Goal: Task Accomplishment & Management: Use online tool/utility

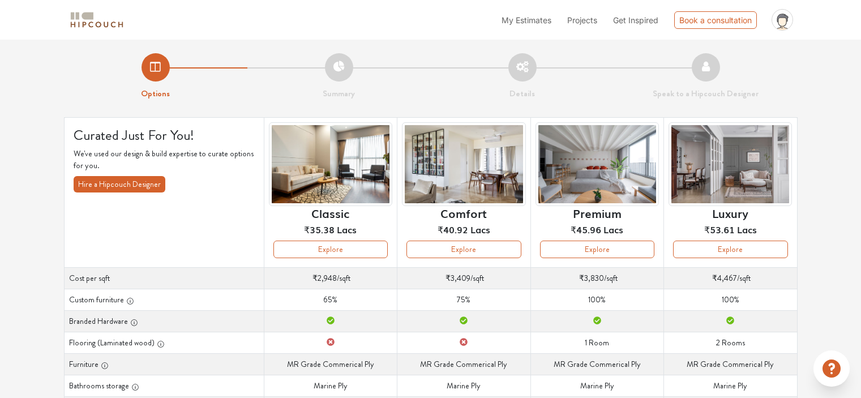
scroll to position [91, 0]
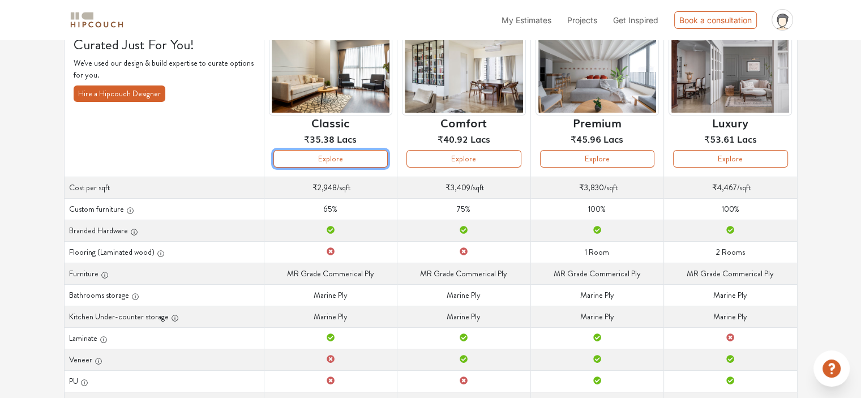
click at [327, 164] on button "Explore" at bounding box center [330, 159] width 114 height 18
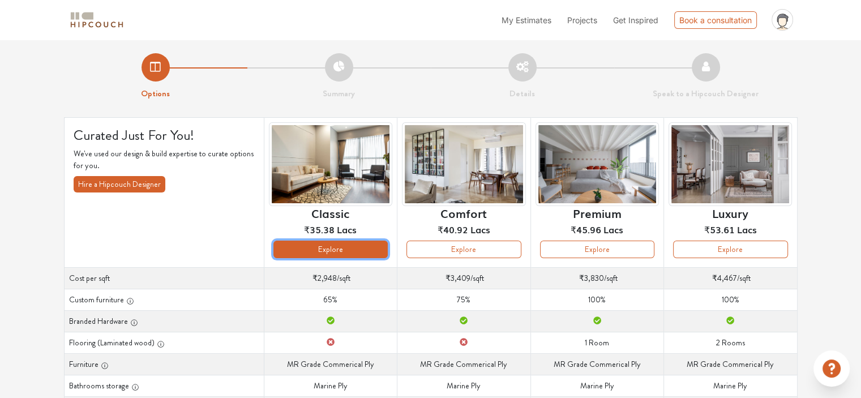
click at [339, 244] on button "Explore" at bounding box center [330, 249] width 114 height 18
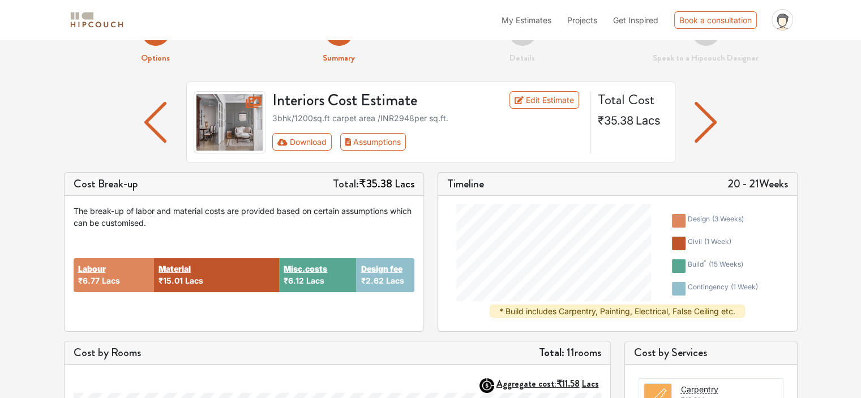
scroll to position [35, 0]
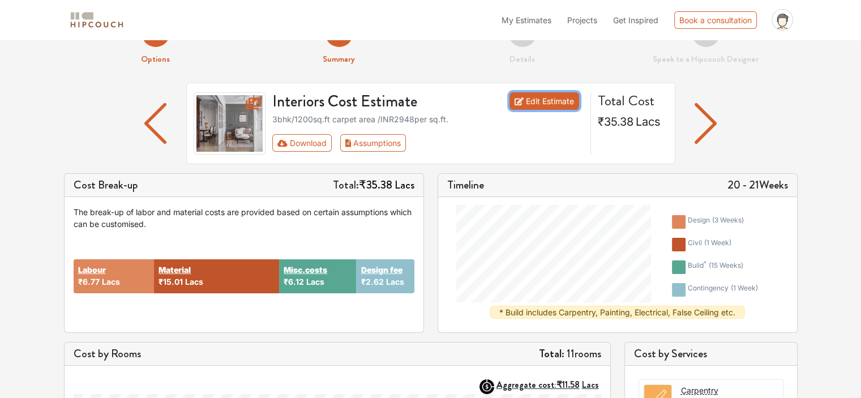
click at [550, 97] on link "Edit Estimate" at bounding box center [544, 101] width 70 height 18
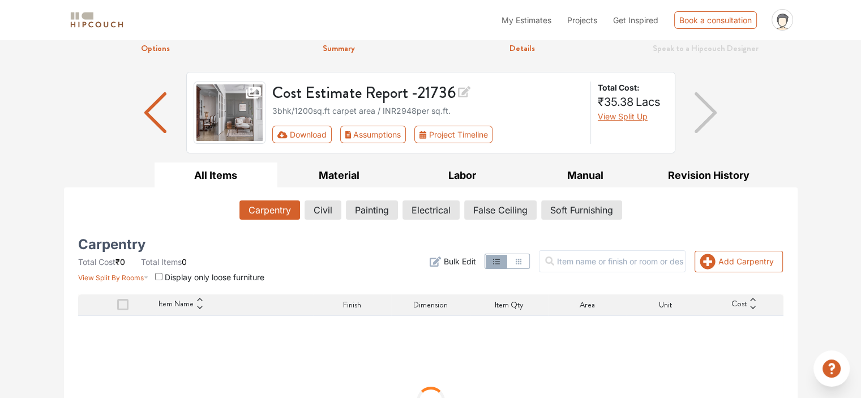
scroll to position [51, 0]
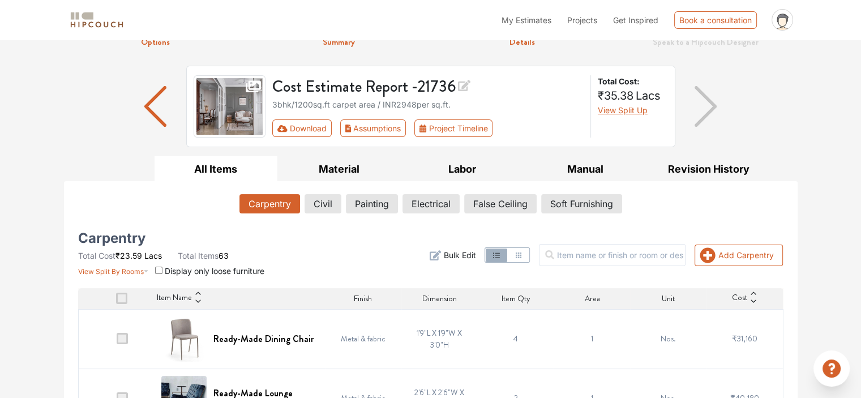
click at [614, 109] on span "View Split Up" at bounding box center [622, 110] width 50 height 10
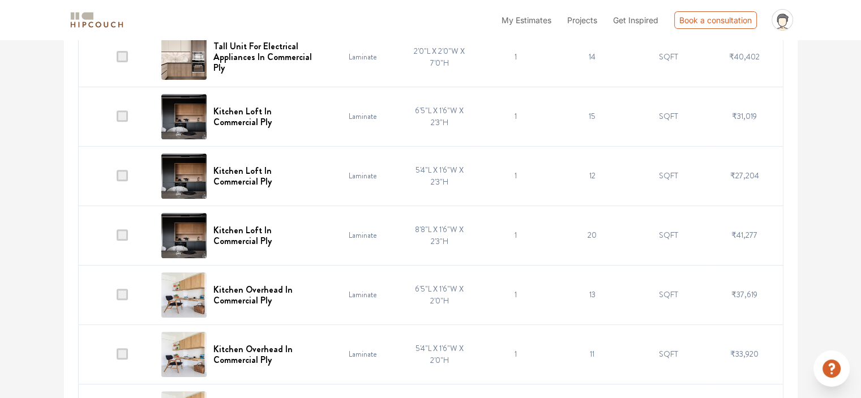
scroll to position [0, 0]
